Goal: Task Accomplishment & Management: Use online tool/utility

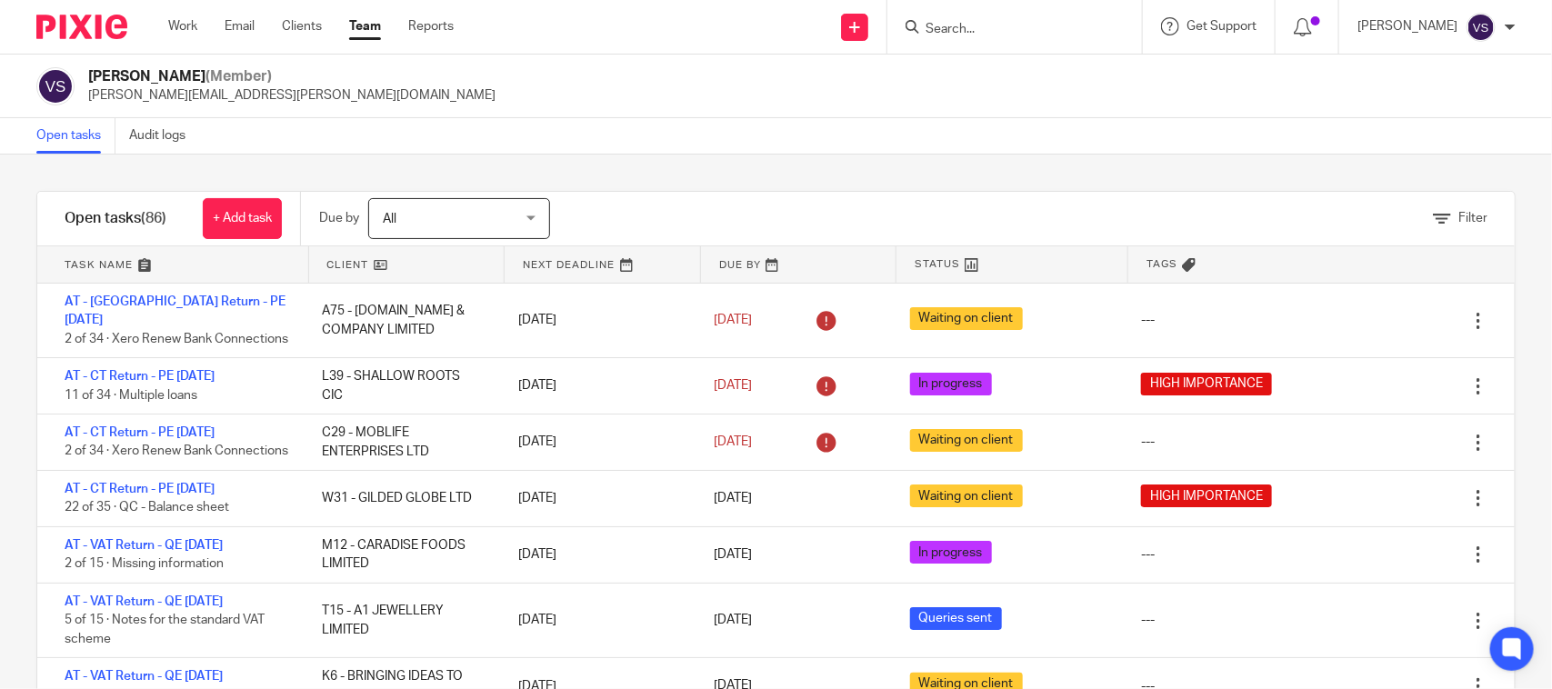
click at [989, 18] on form at bounding box center [1021, 26] width 194 height 23
click at [962, 29] on input "Search" at bounding box center [1006, 30] width 164 height 16
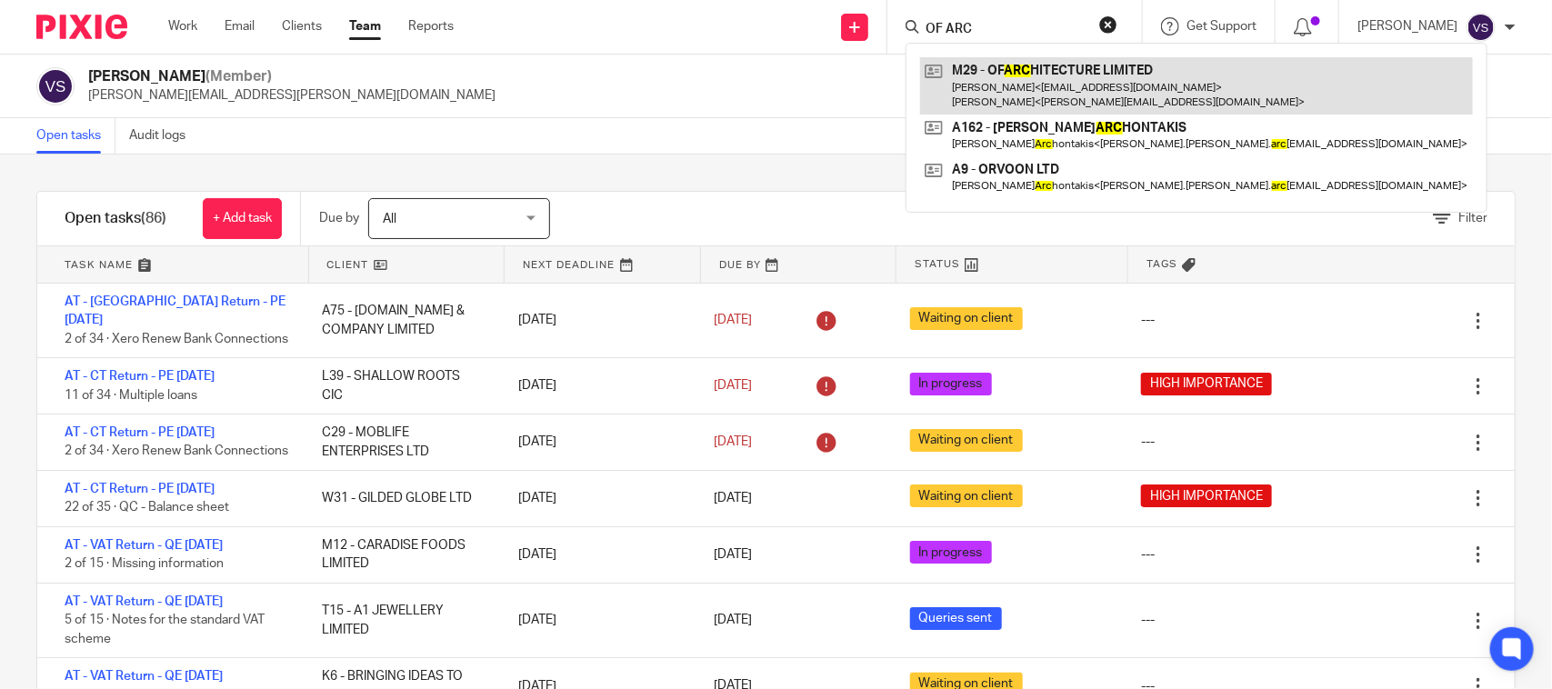
type input "OF ARC"
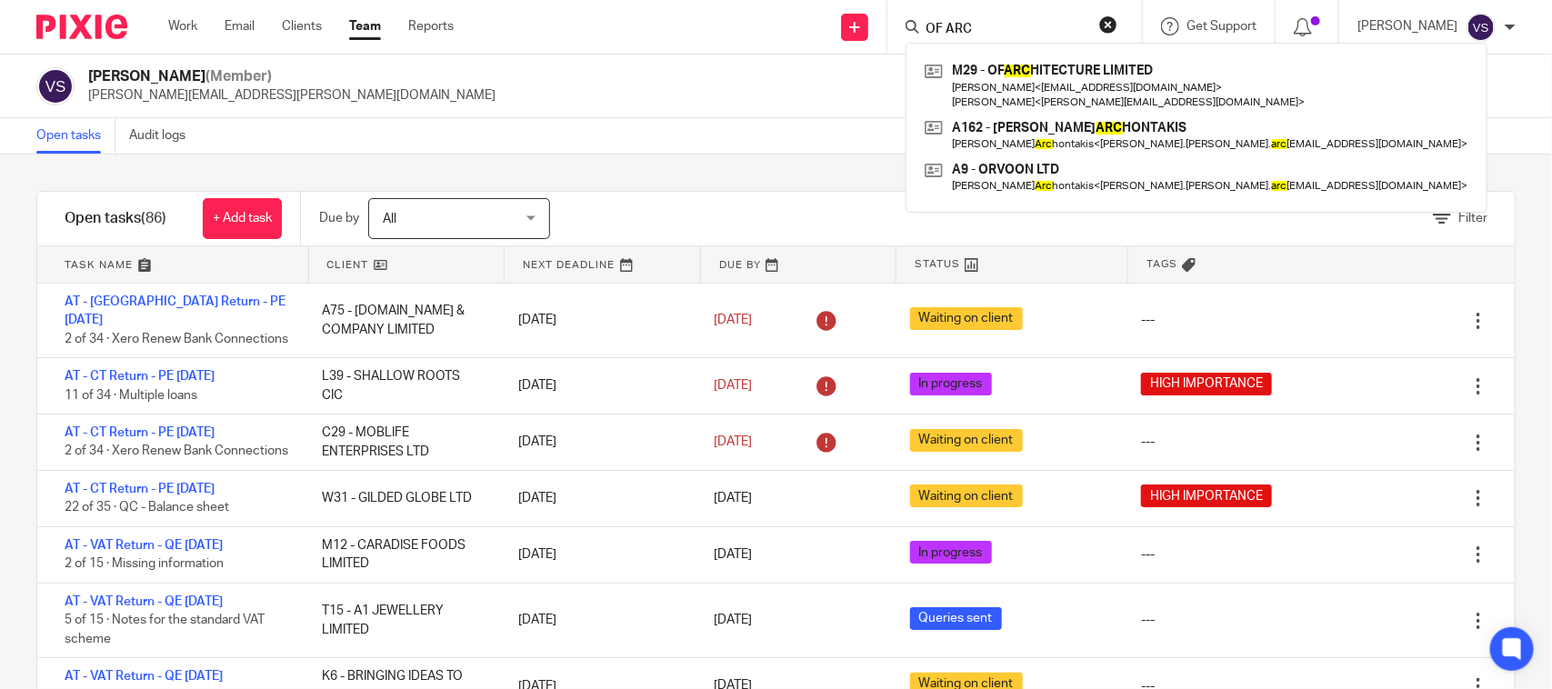
click at [637, 77] on div "Vaibhav Solanki (Member) vaibhav.solanki@confiancebizsol.com" at bounding box center [776, 86] width 1480 height 38
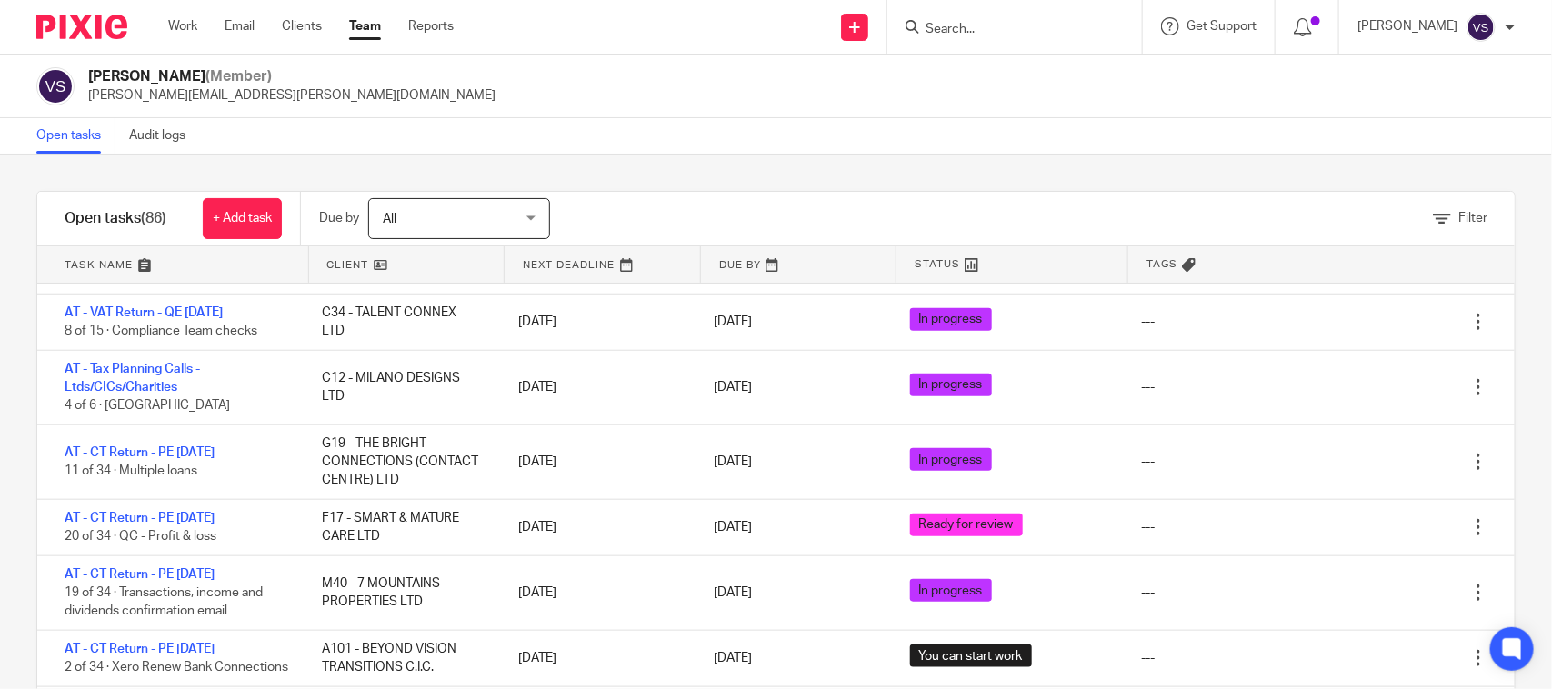
scroll to position [909, 0]
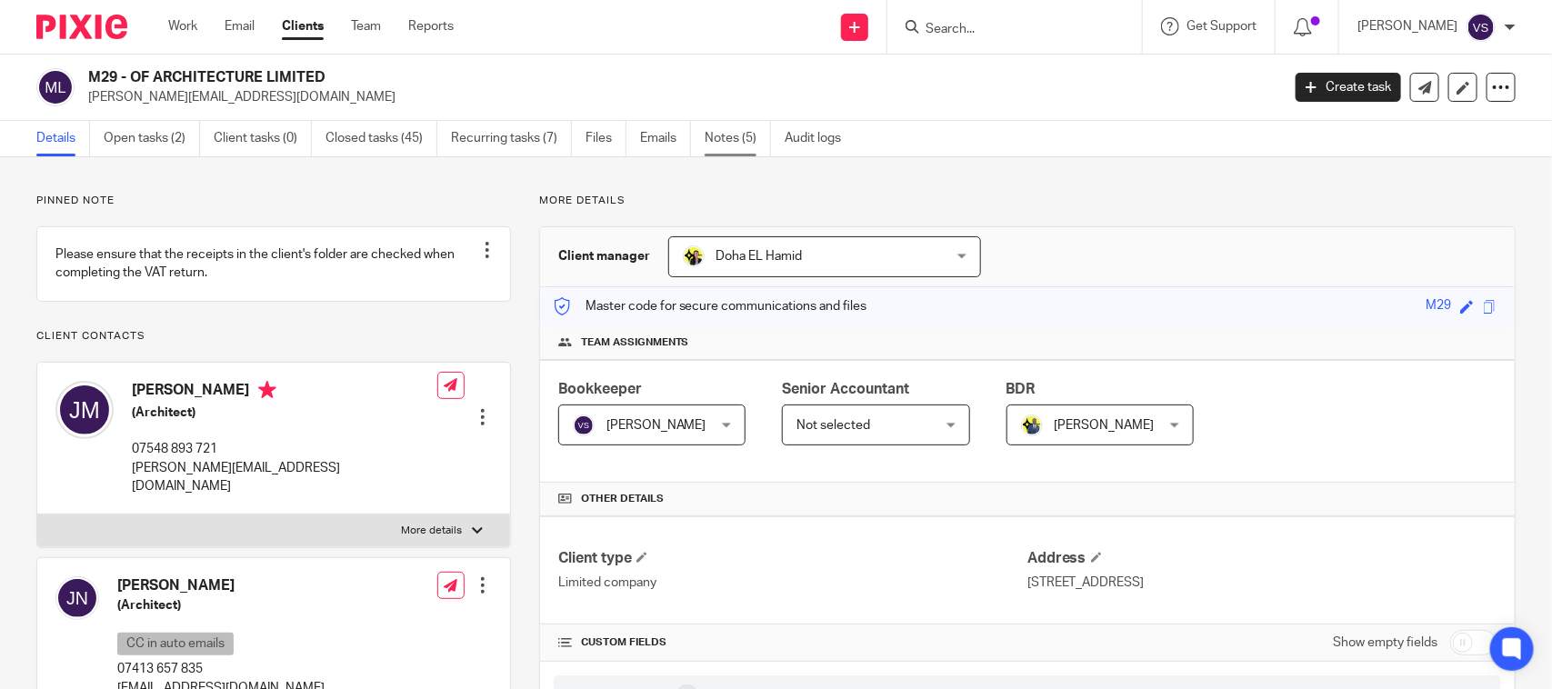
click at [746, 127] on link "Notes (5)" at bounding box center [738, 138] width 66 height 35
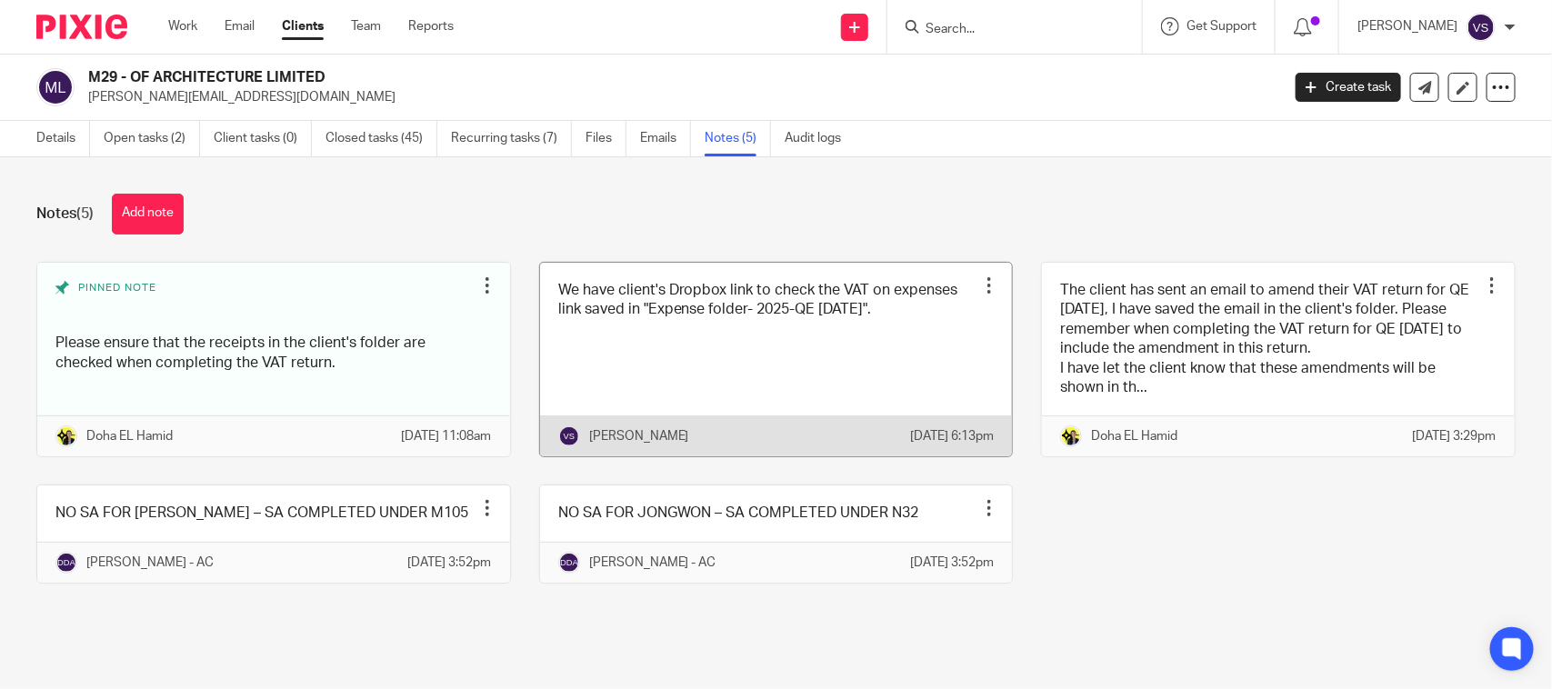
click at [685, 344] on link at bounding box center [776, 360] width 473 height 195
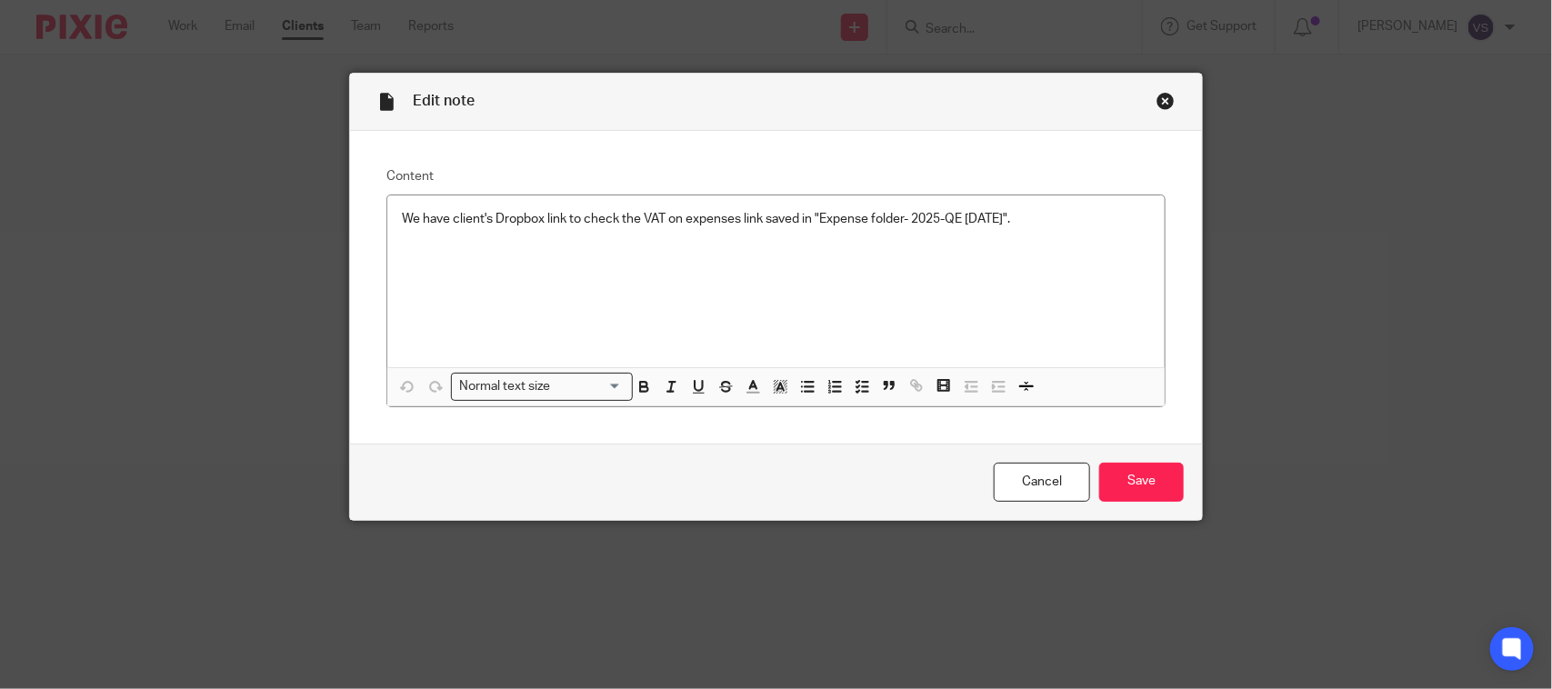
click at [1159, 98] on div "Close this dialog window" at bounding box center [1166, 101] width 18 height 18
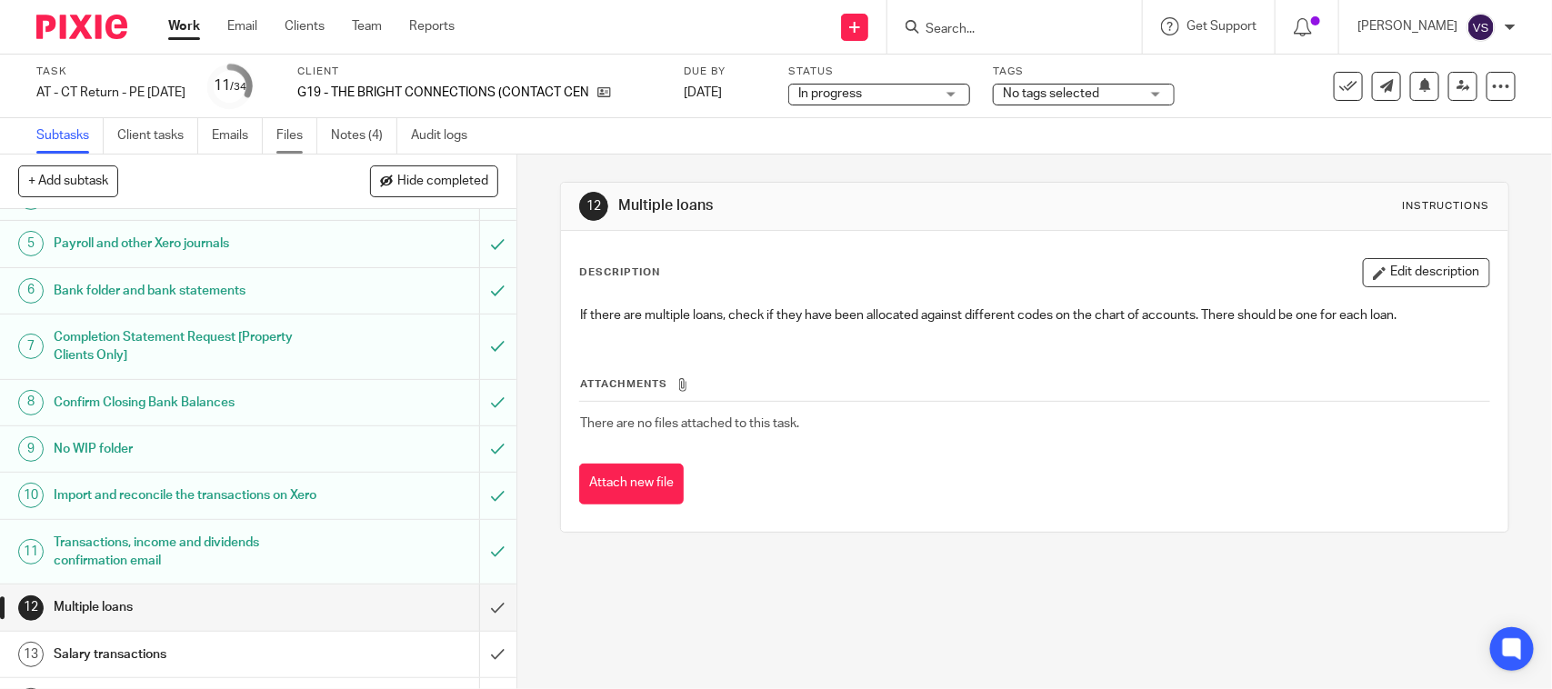
scroll to position [227, 0]
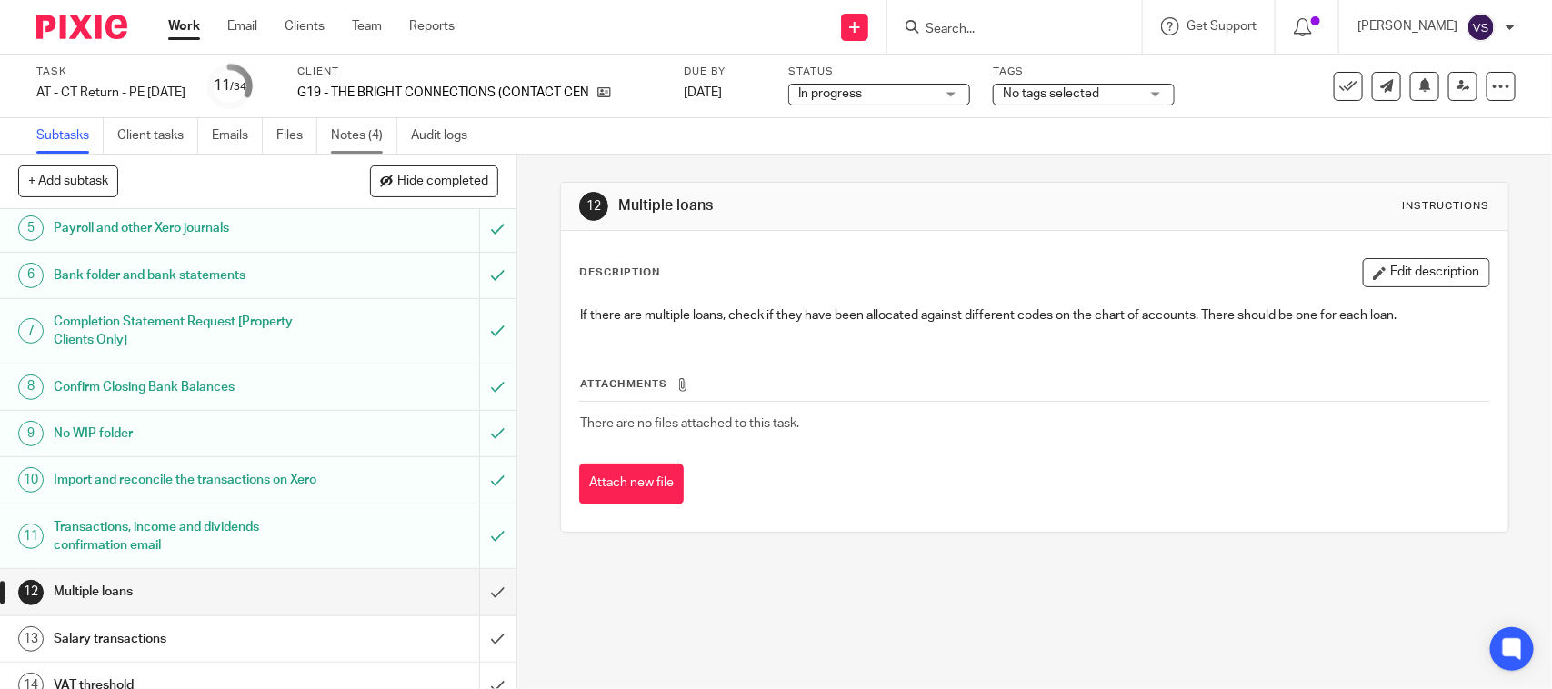
click at [356, 132] on link "Notes (4)" at bounding box center [364, 135] width 66 height 35
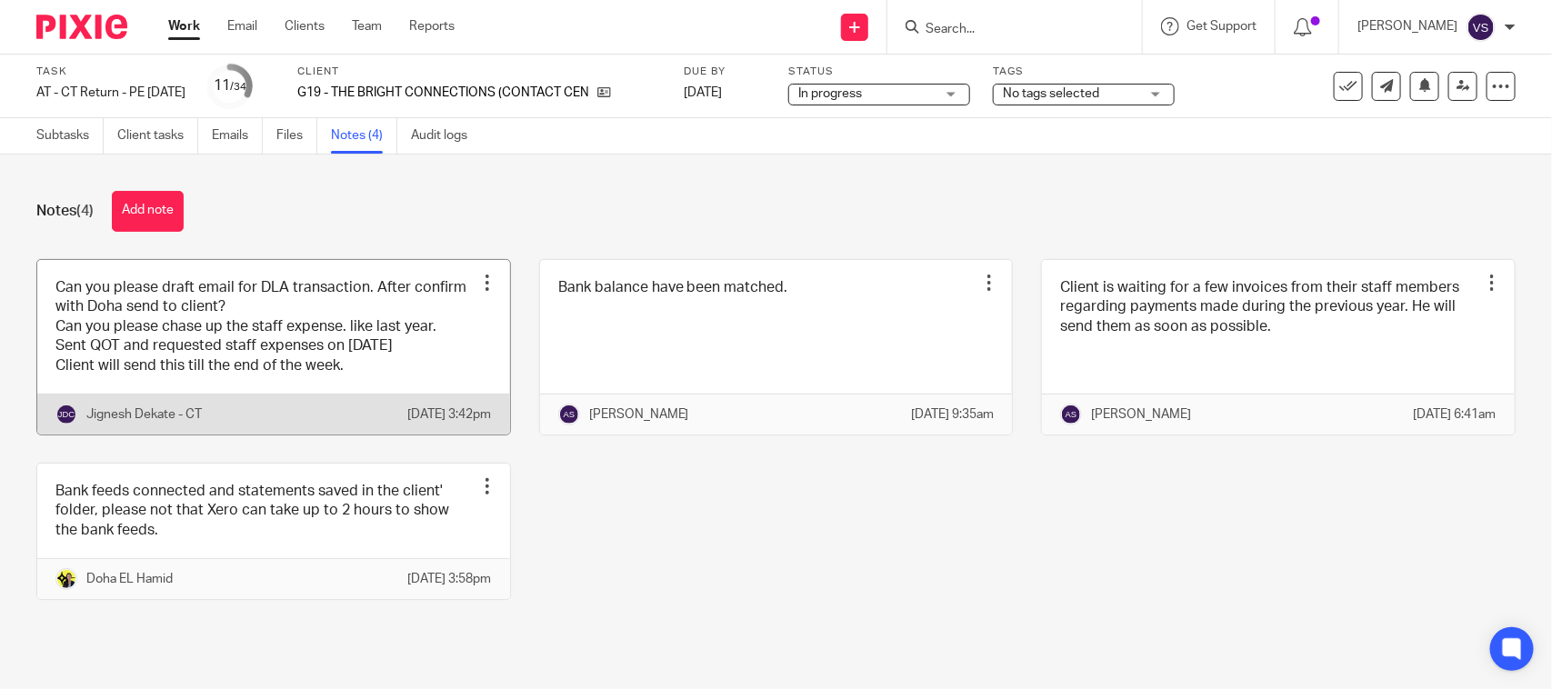
click at [385, 341] on link at bounding box center [273, 347] width 473 height 175
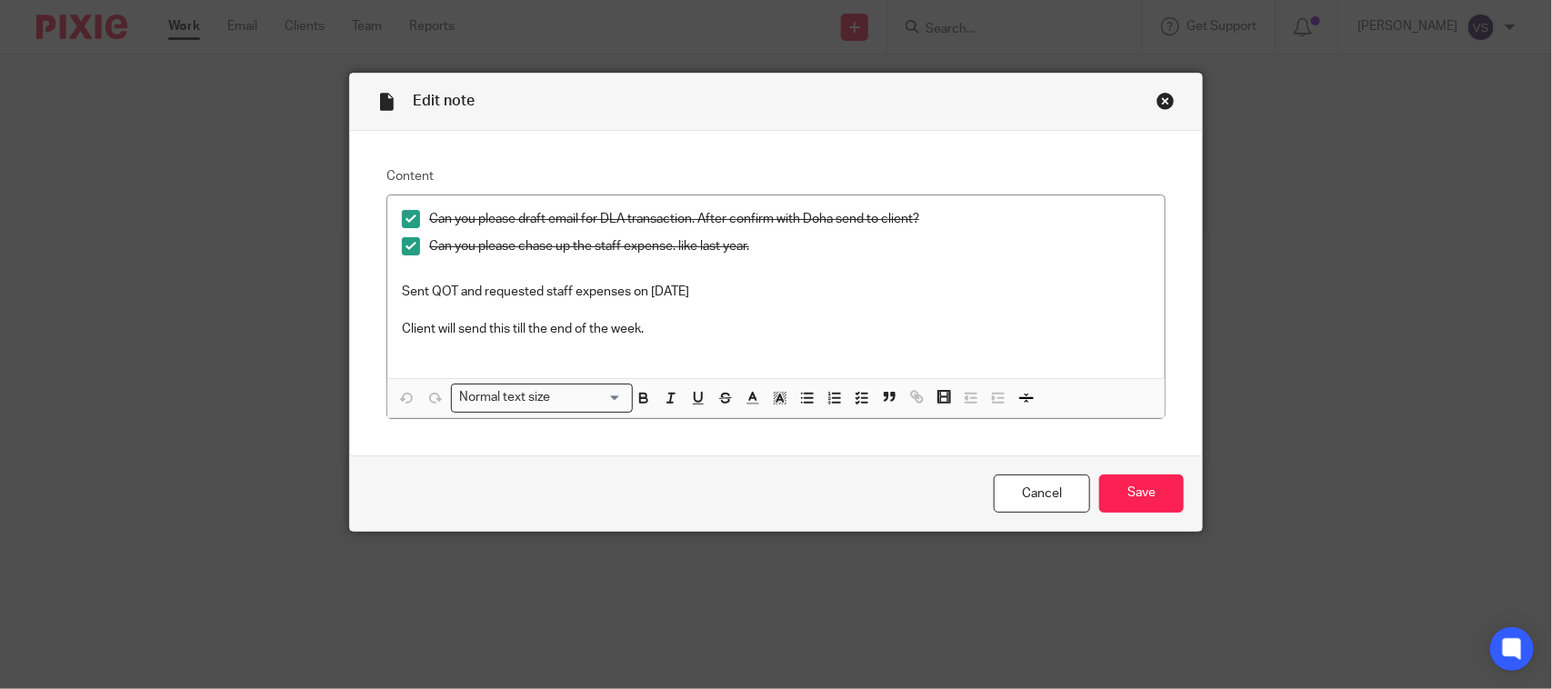
click at [1158, 97] on div "Close this dialog window" at bounding box center [1166, 101] width 18 height 18
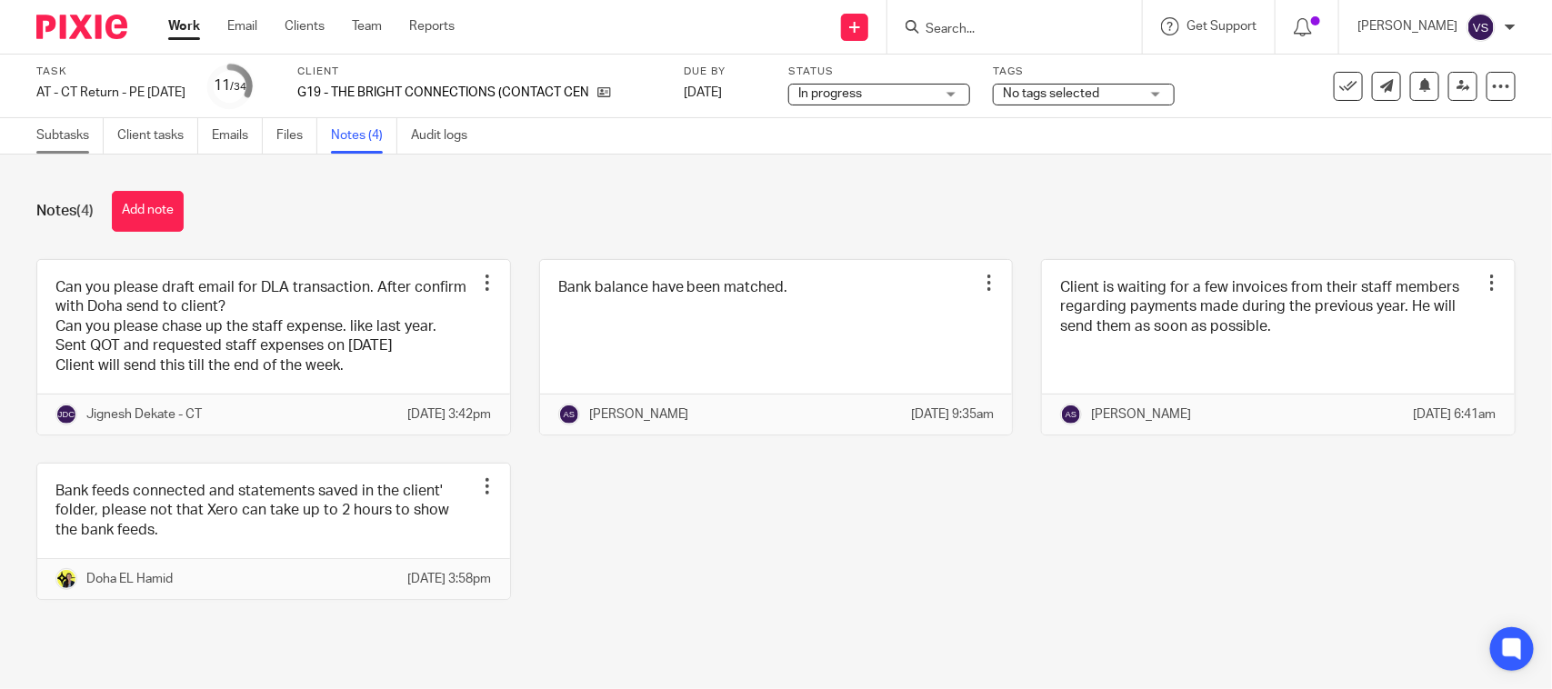
click at [73, 139] on link "Subtasks" at bounding box center [69, 135] width 67 height 35
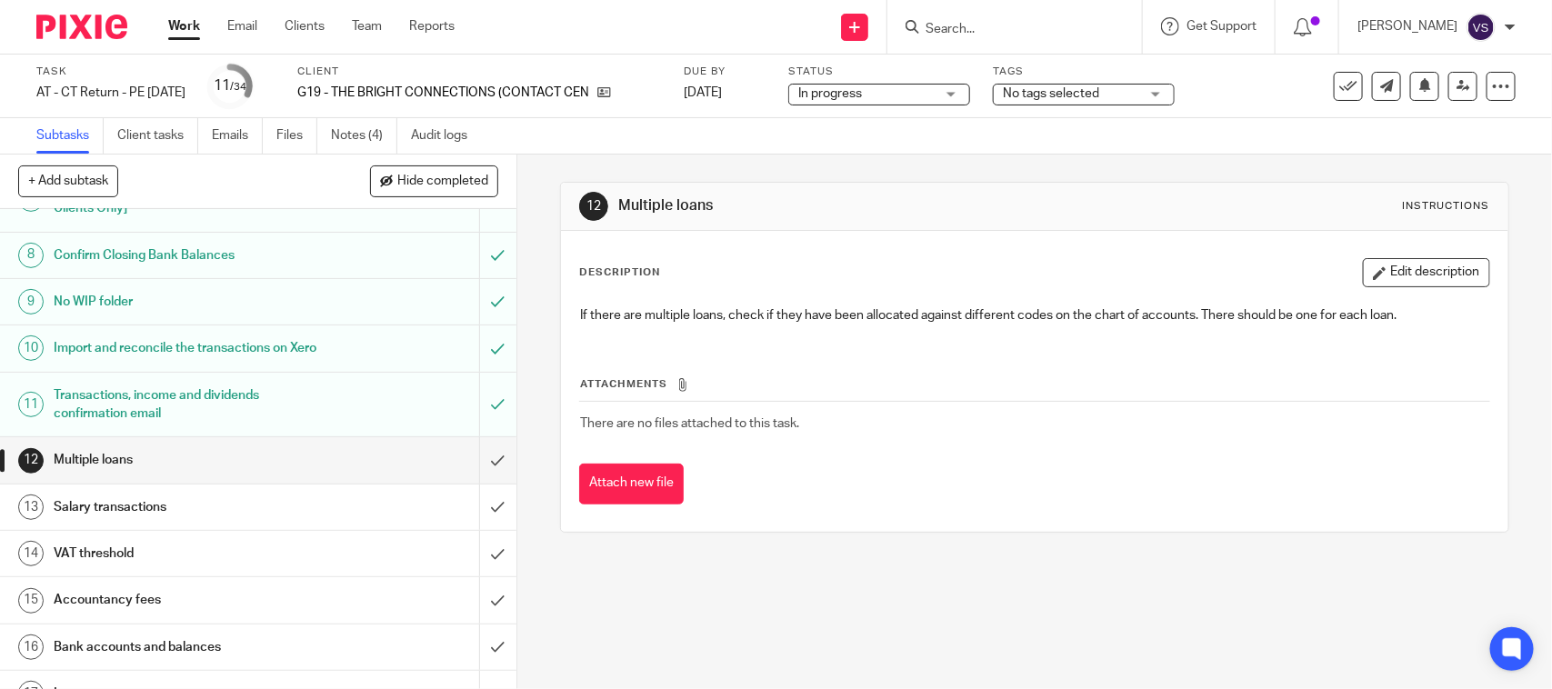
scroll to position [341, 0]
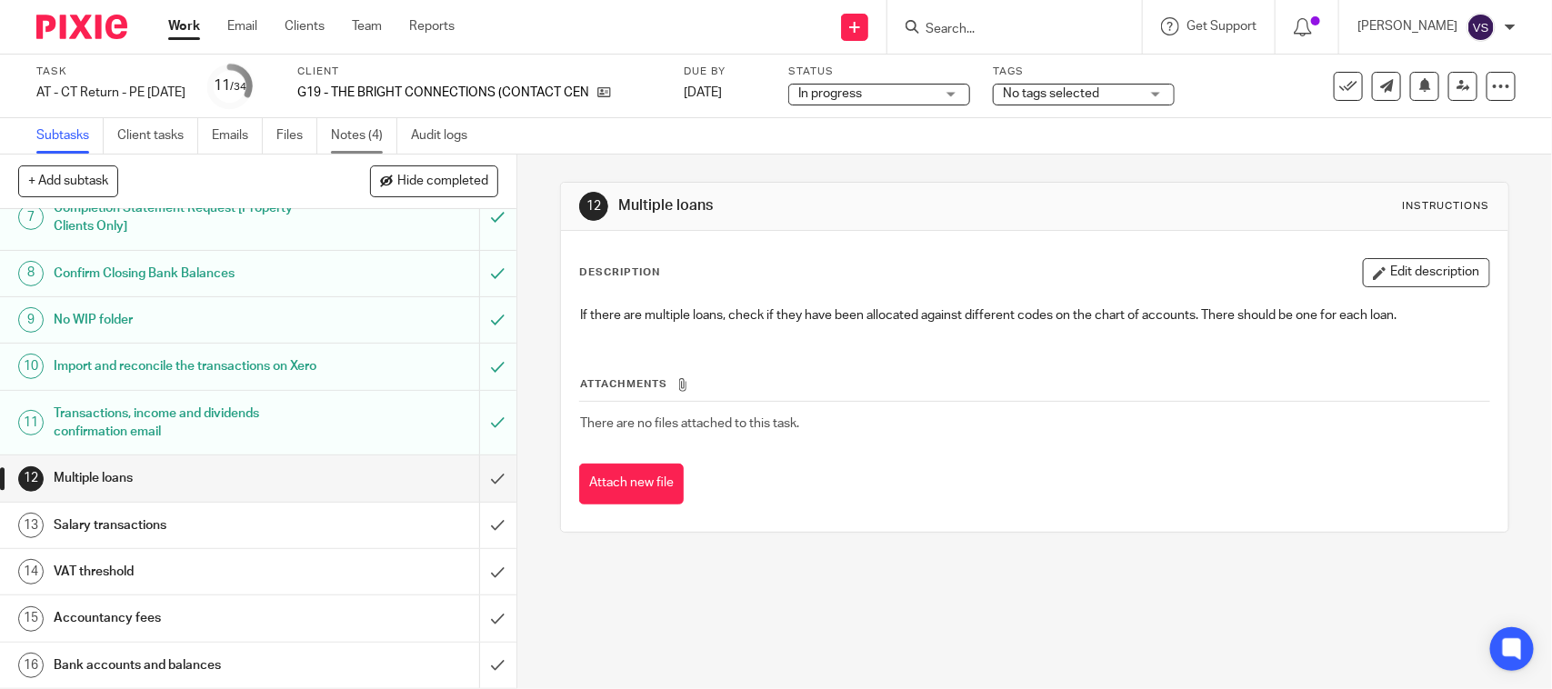
click at [360, 146] on link "Notes (4)" at bounding box center [364, 135] width 66 height 35
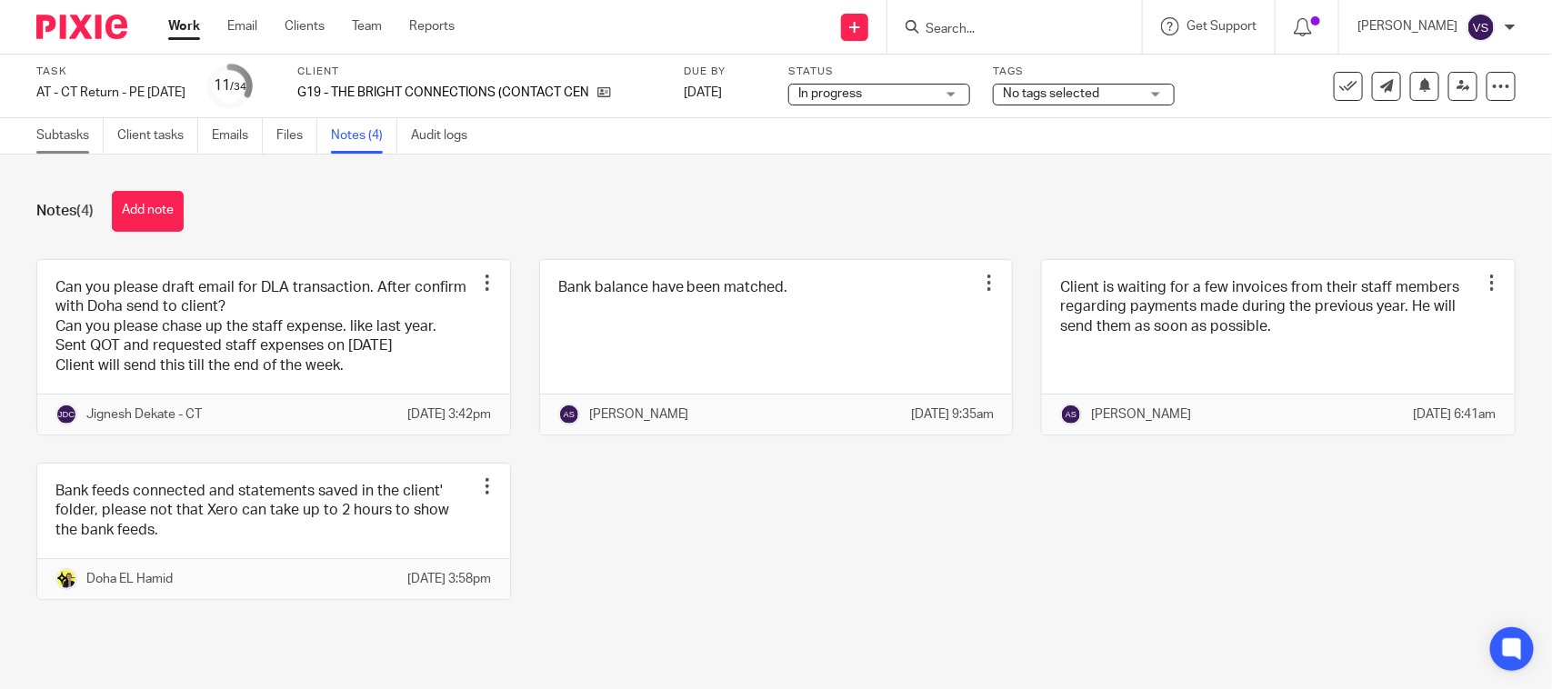
click at [59, 138] on link "Subtasks" at bounding box center [69, 135] width 67 height 35
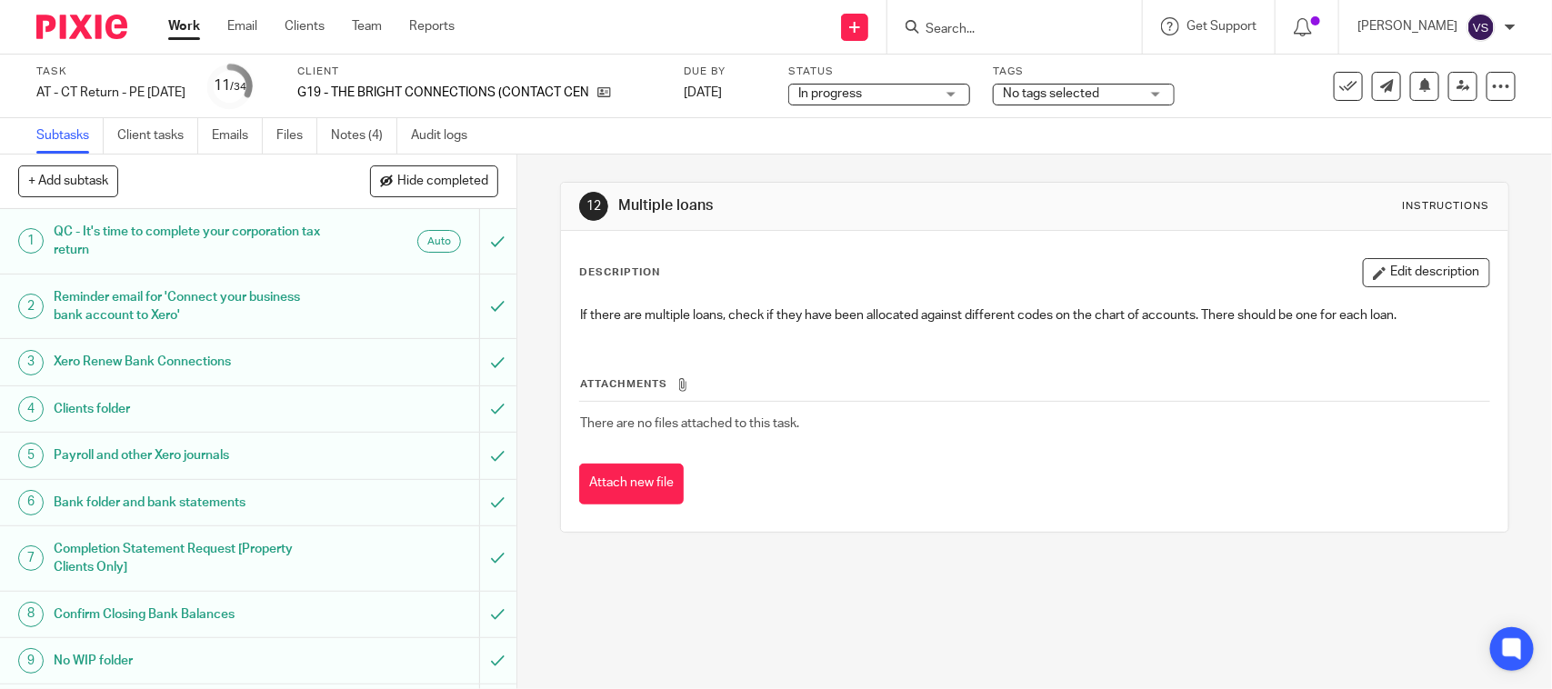
click at [918, 162] on div "12 Multiple loans Instructions Description Edit description If there are multip…" at bounding box center [1034, 358] width 948 height 406
click at [971, 156] on div "12 Multiple loans Instructions Description Edit description If there are multip…" at bounding box center [1034, 358] width 948 height 406
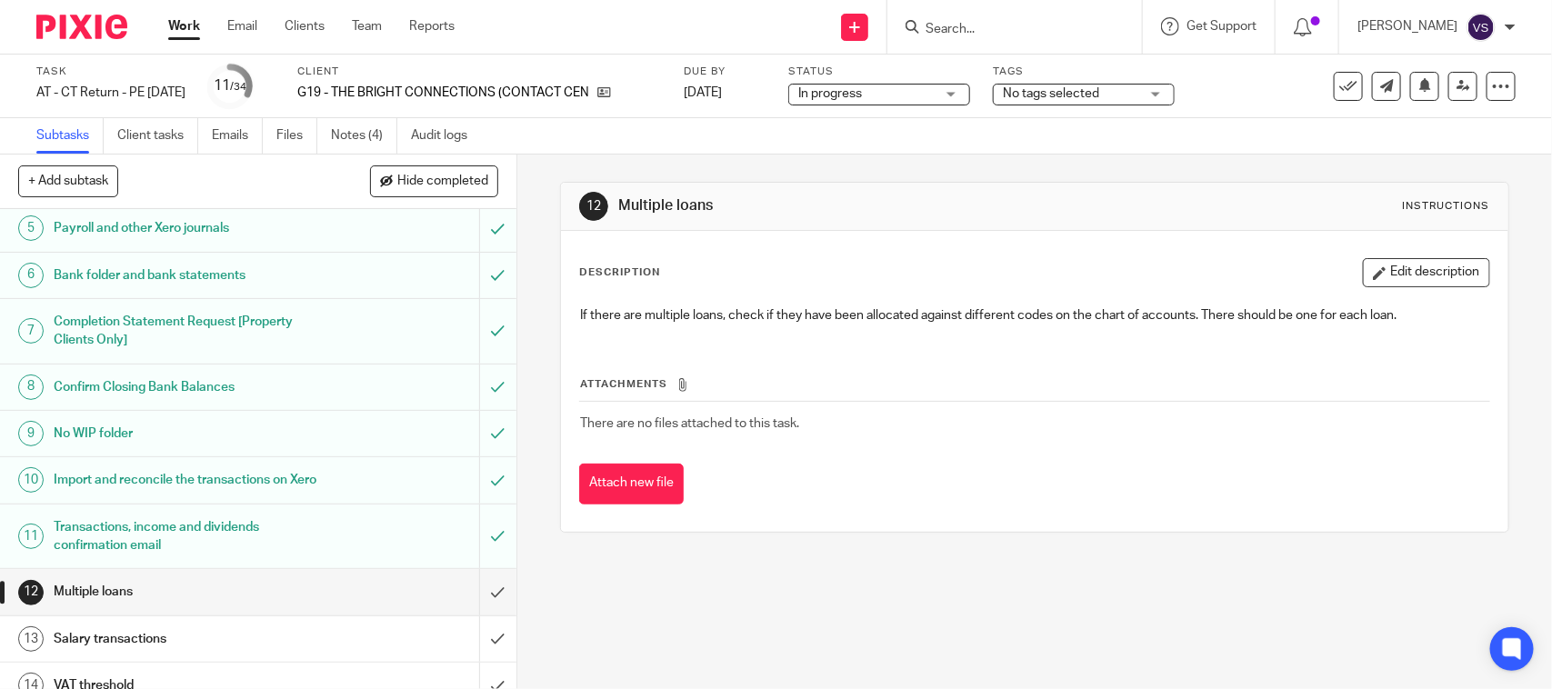
scroll to position [455, 0]
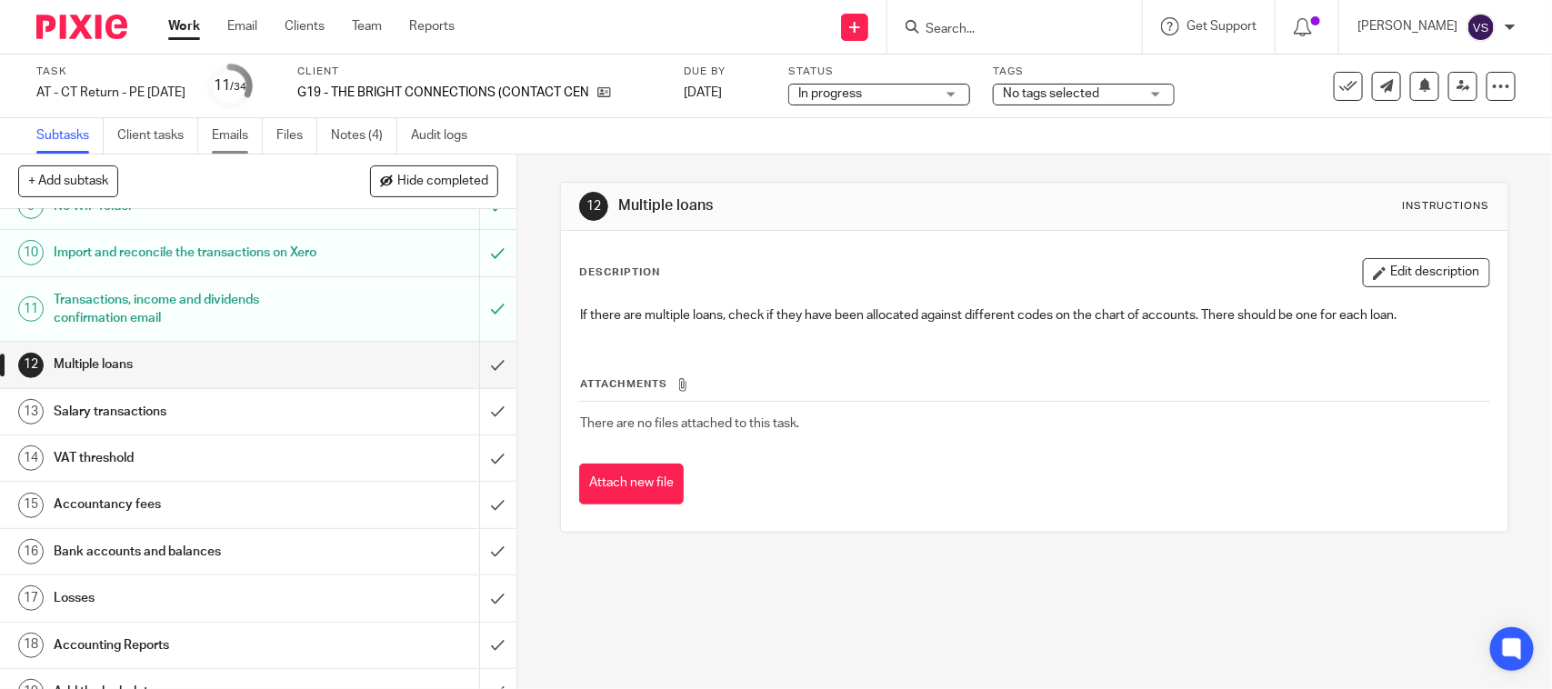
click at [235, 132] on link "Emails" at bounding box center [237, 135] width 51 height 35
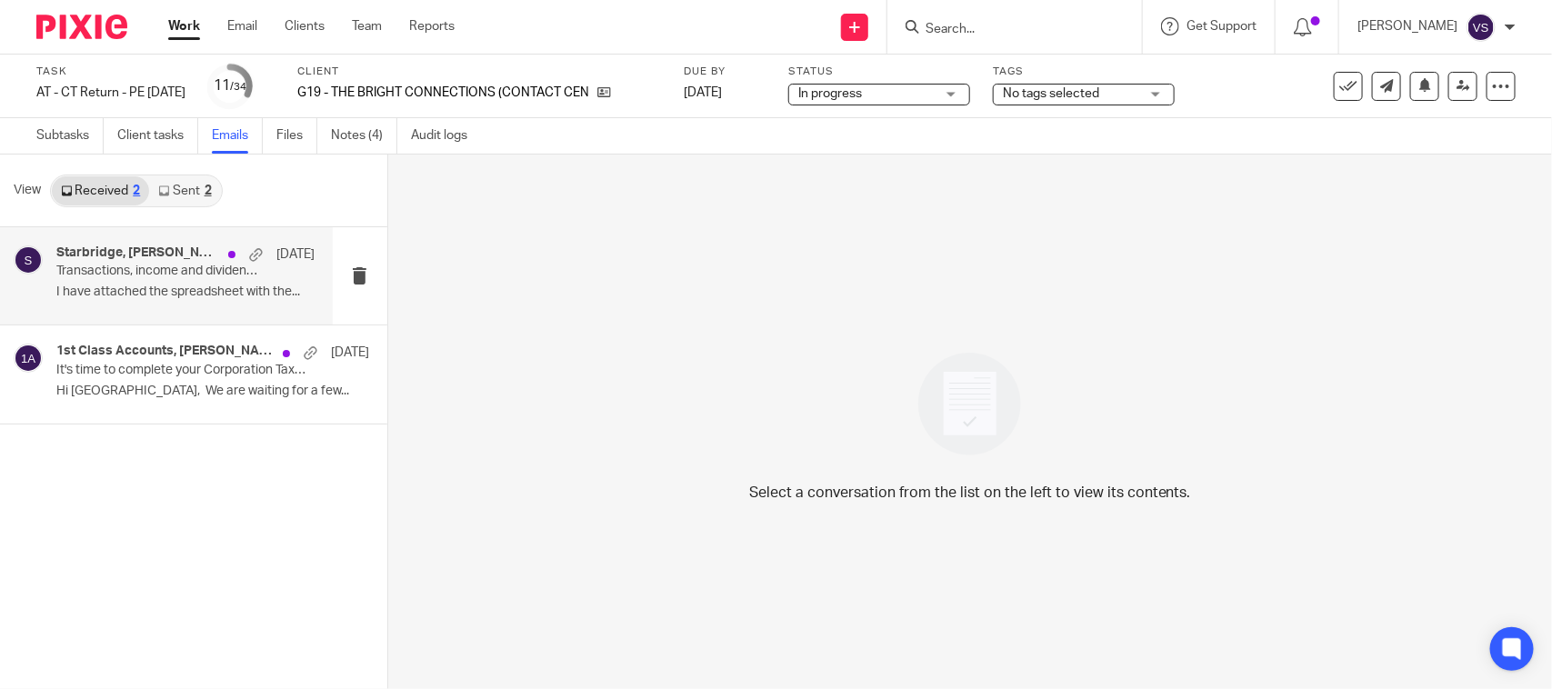
click at [125, 253] on h4 "Starbridge, [PERSON_NAME]" at bounding box center [137, 253] width 163 height 15
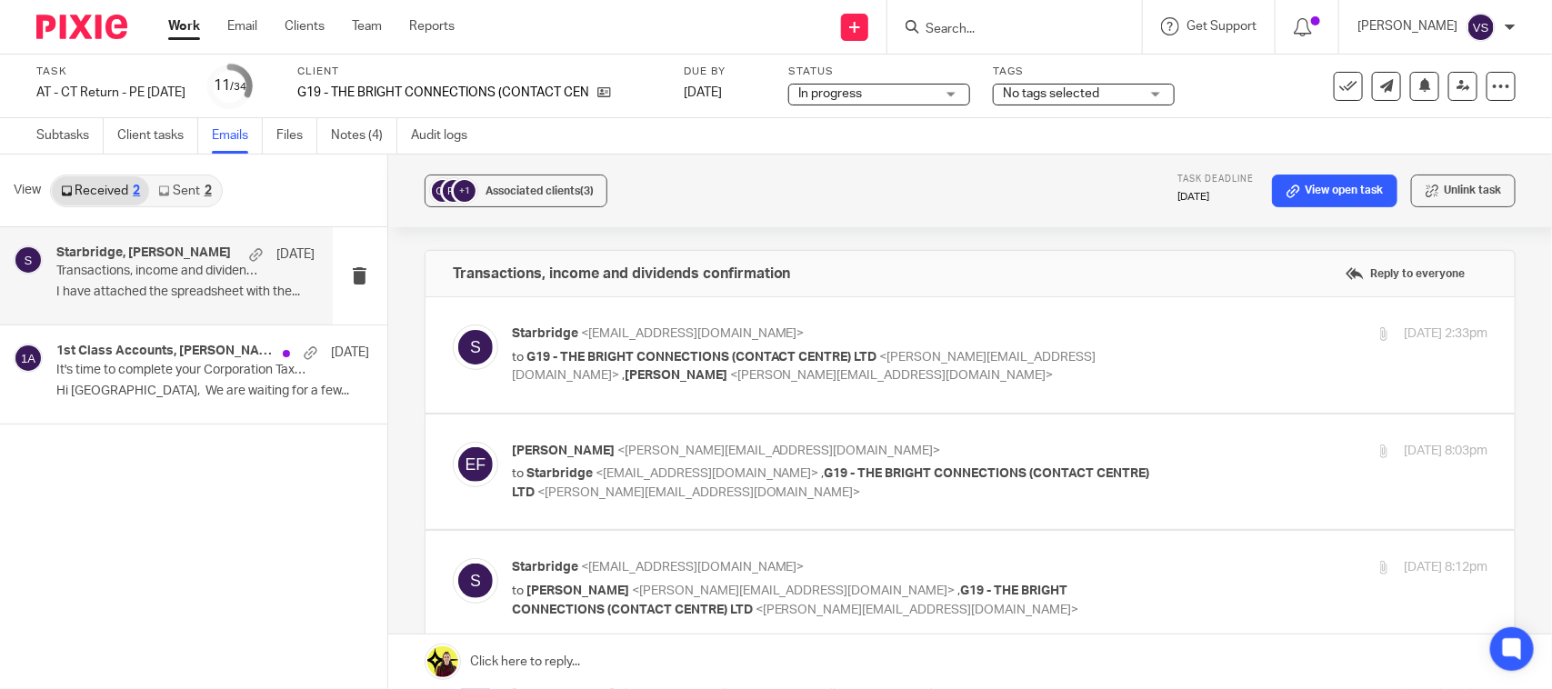
click at [730, 375] on span "<[PERSON_NAME][EMAIL_ADDRESS][DOMAIN_NAME]>" at bounding box center [892, 375] width 324 height 13
checkbox input "true"
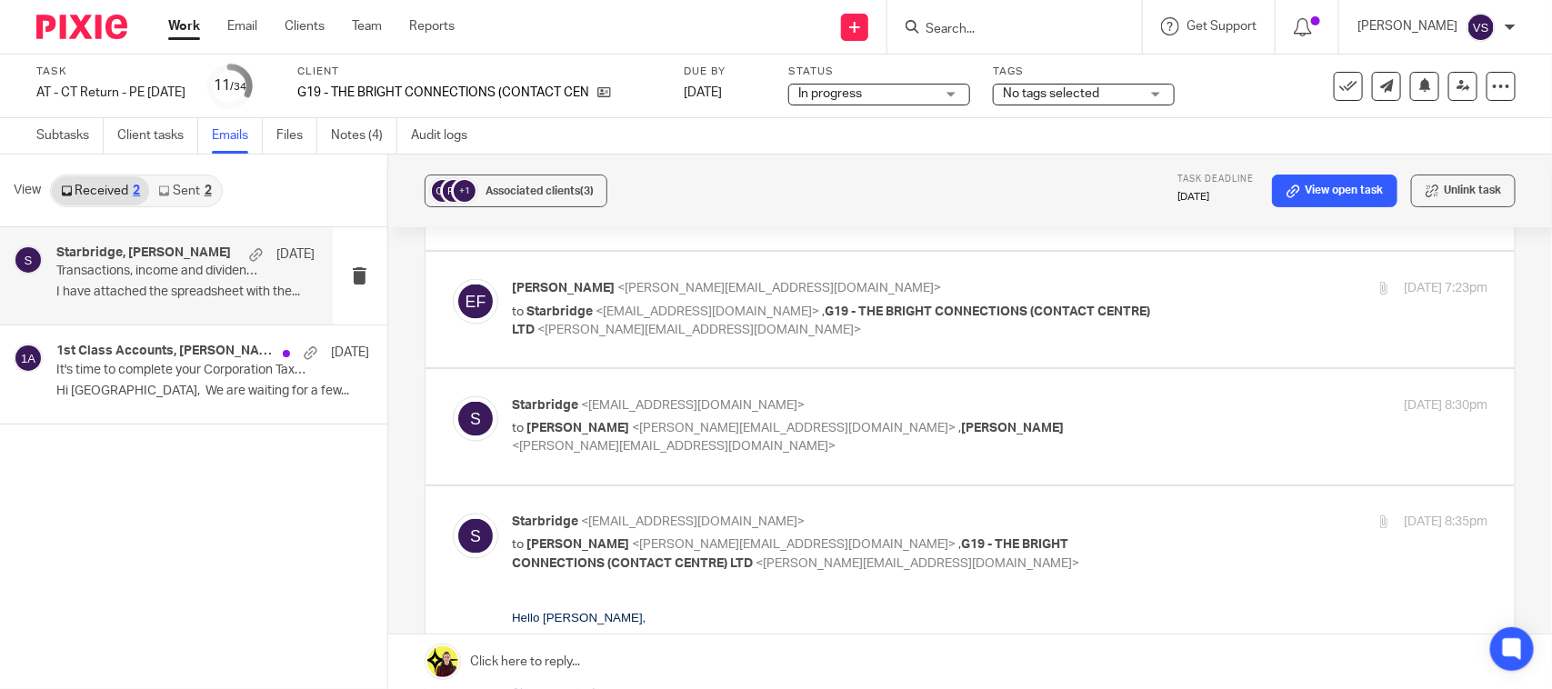
scroll to position [1250, 0]
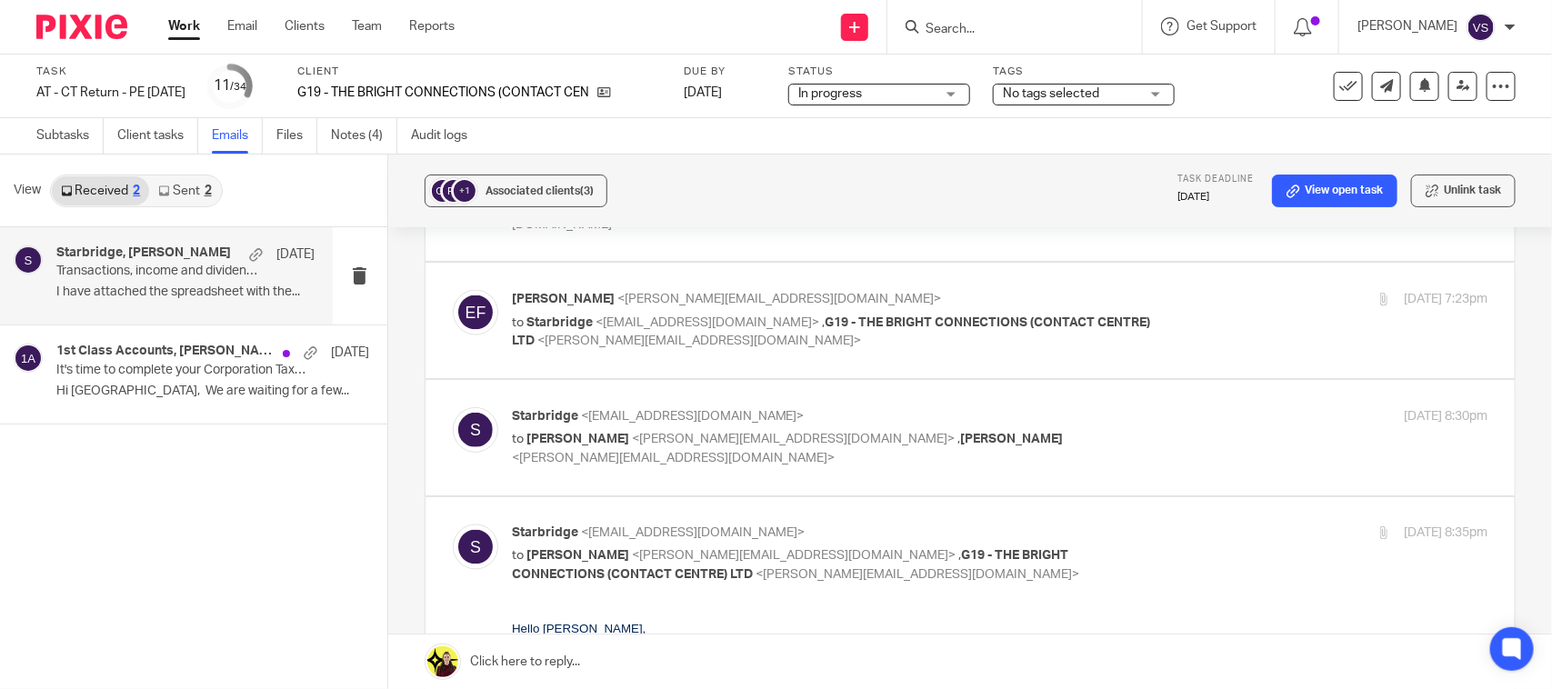
click at [662, 442] on span "<[PERSON_NAME][EMAIL_ADDRESS][DOMAIN_NAME]>" at bounding box center [794, 439] width 324 height 13
checkbox input "true"
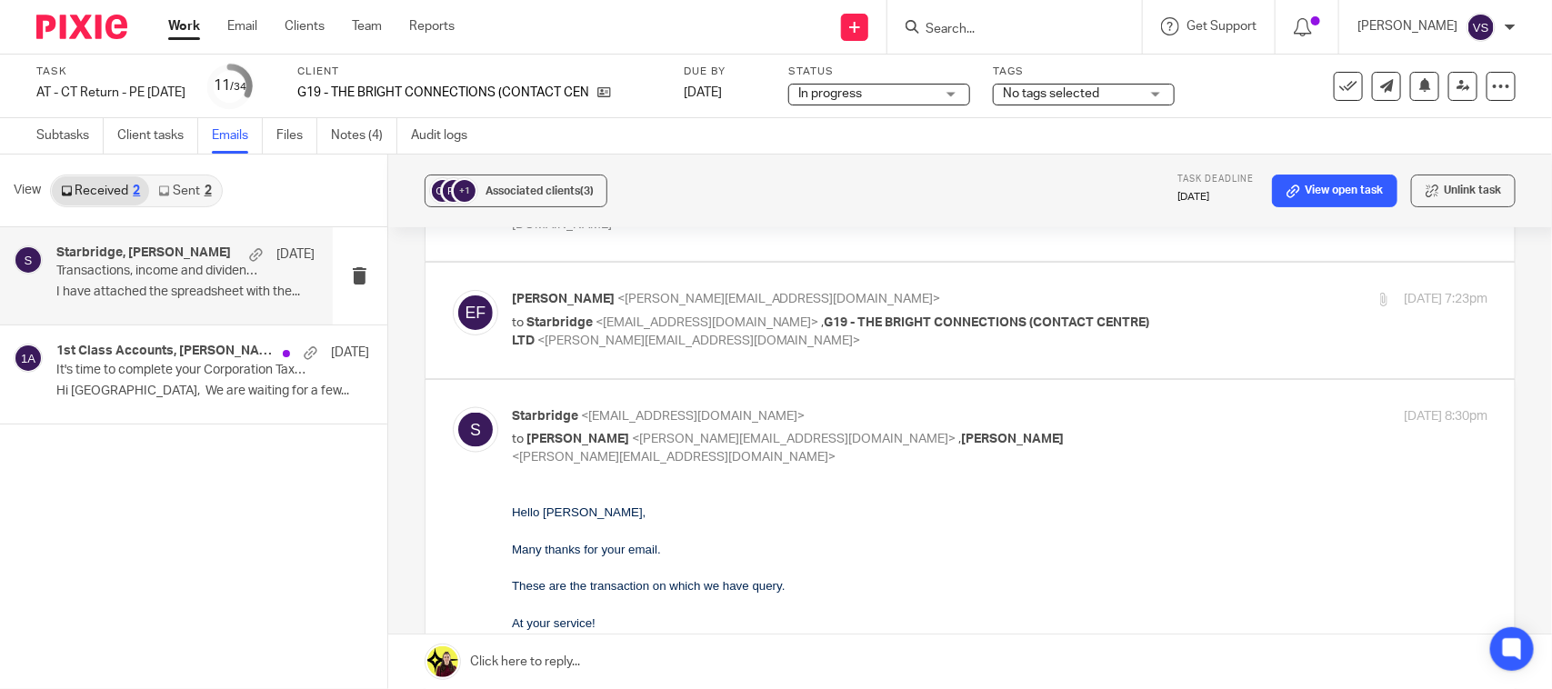
click at [598, 323] on span "<info@starbridge.uk>" at bounding box center [708, 322] width 224 height 13
checkbox input "true"
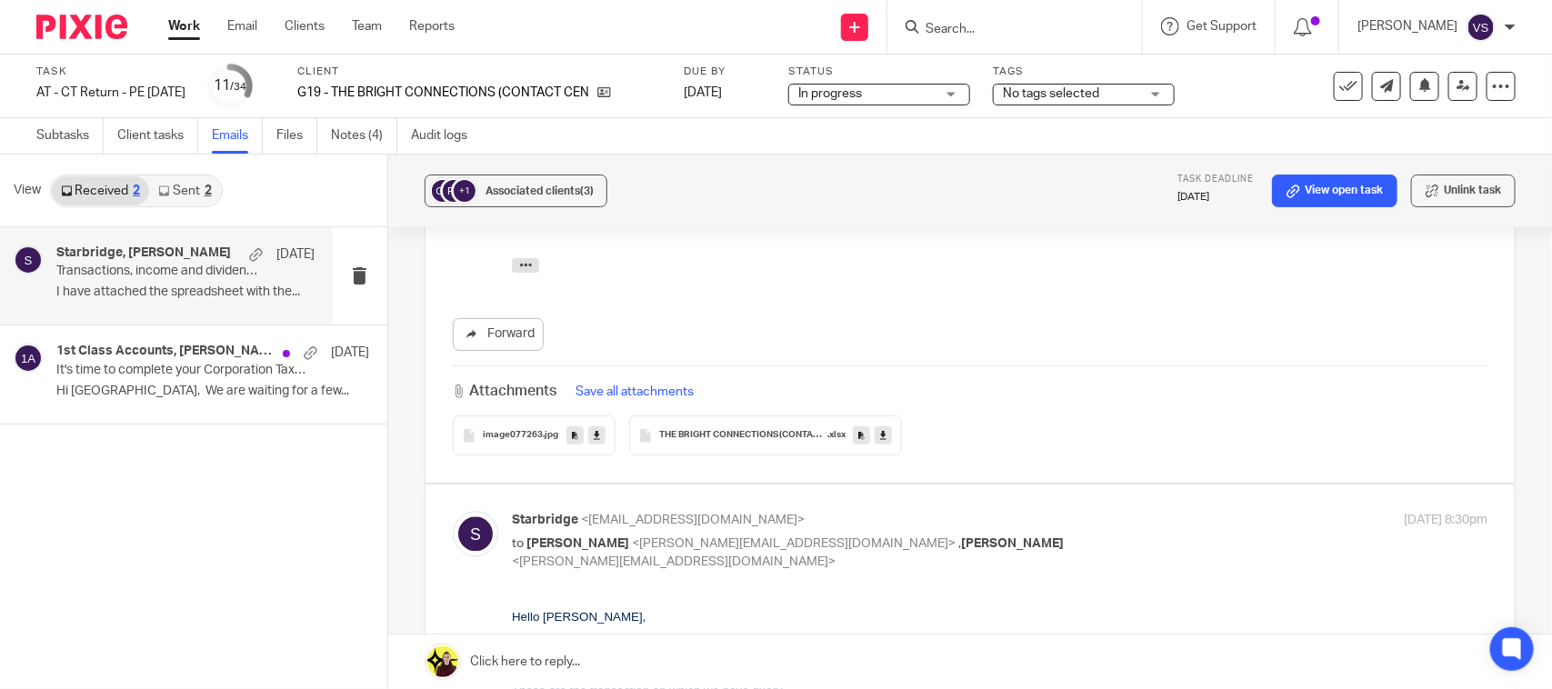
scroll to position [1705, 0]
click at [723, 437] on span "THE BRIGHT CONNECTIONS (CONTACT CENTRE) LTD - Dividend" at bounding box center [743, 432] width 169 height 11
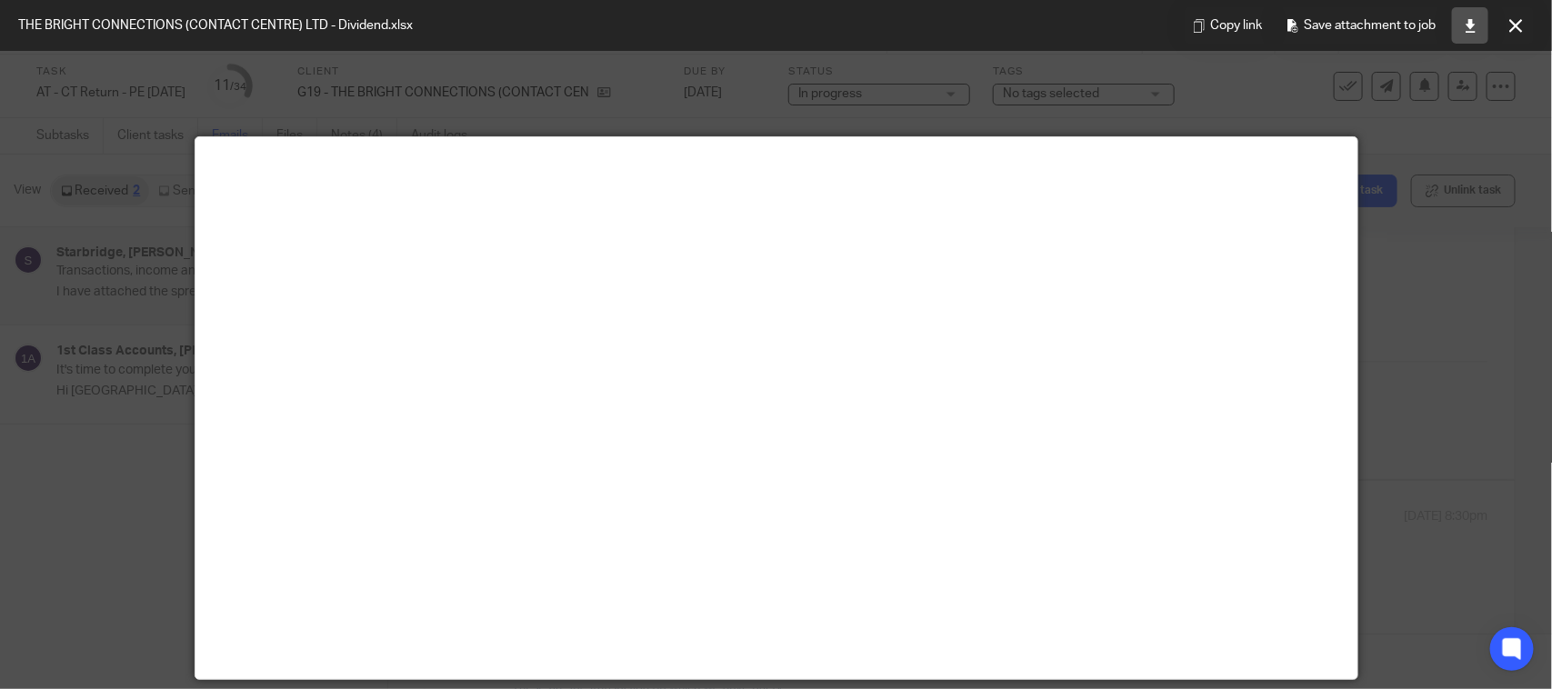
click at [1457, 21] on link at bounding box center [1470, 25] width 36 height 36
drag, startPoint x: 1053, startPoint y: 78, endPoint x: 1014, endPoint y: 10, distance: 78.6
click at [1053, 78] on div at bounding box center [776, 344] width 1552 height 689
click at [1520, 19] on icon at bounding box center [1517, 26] width 14 height 14
